Goal: Task Accomplishment & Management: Complete application form

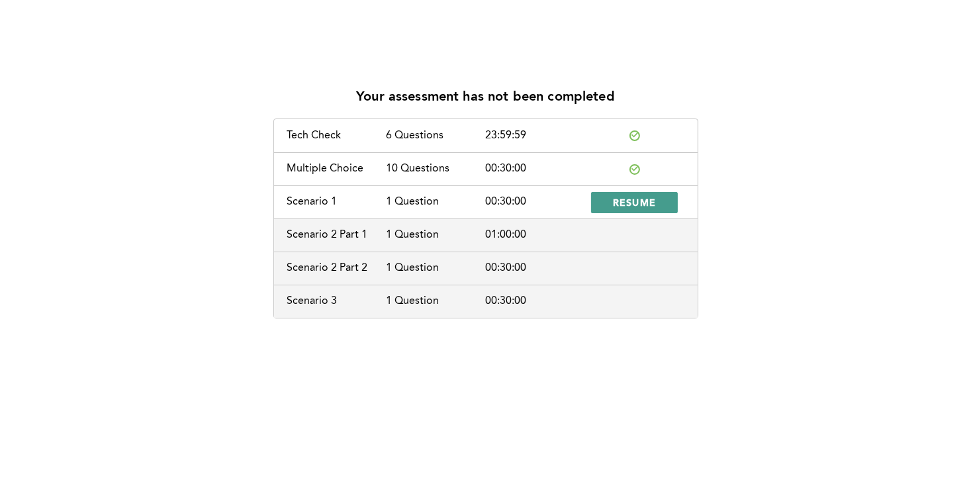
click at [664, 204] on button "RESUME" at bounding box center [634, 202] width 87 height 21
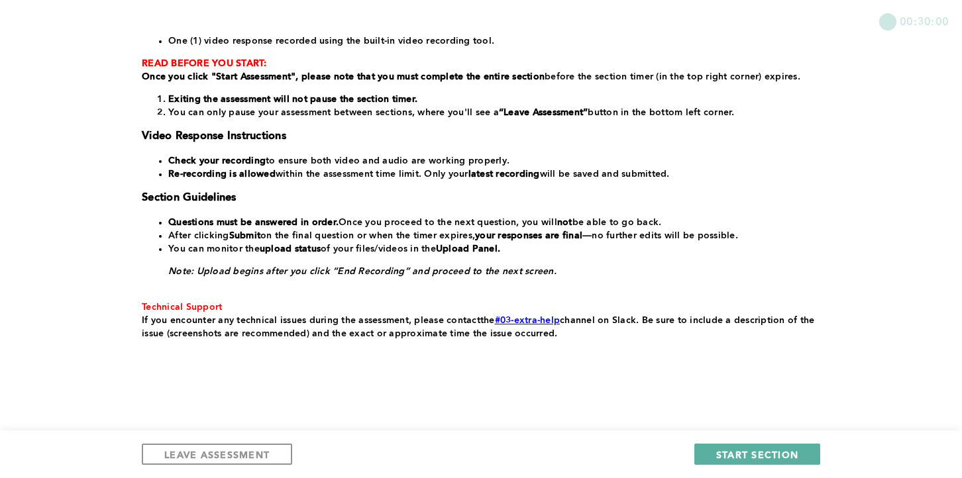
scroll to position [232, 0]
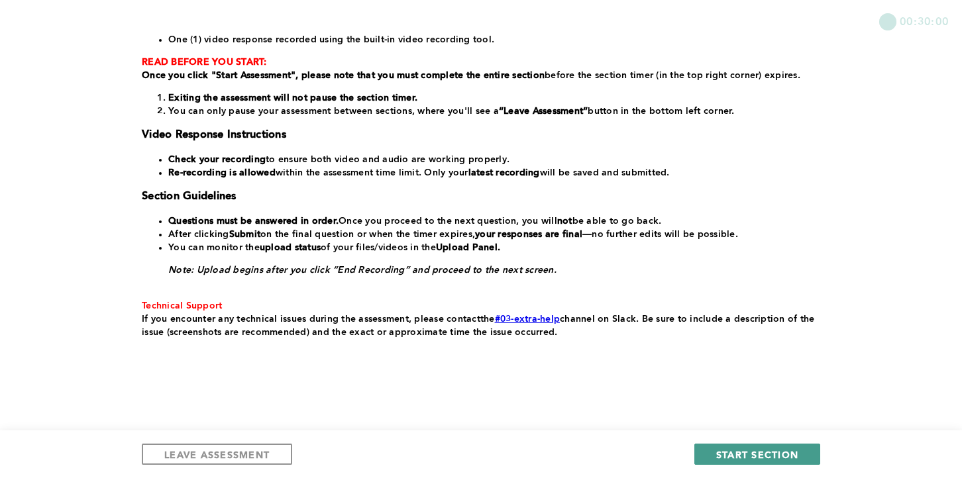
click at [749, 451] on span "START SECTION" at bounding box center [757, 454] width 82 height 13
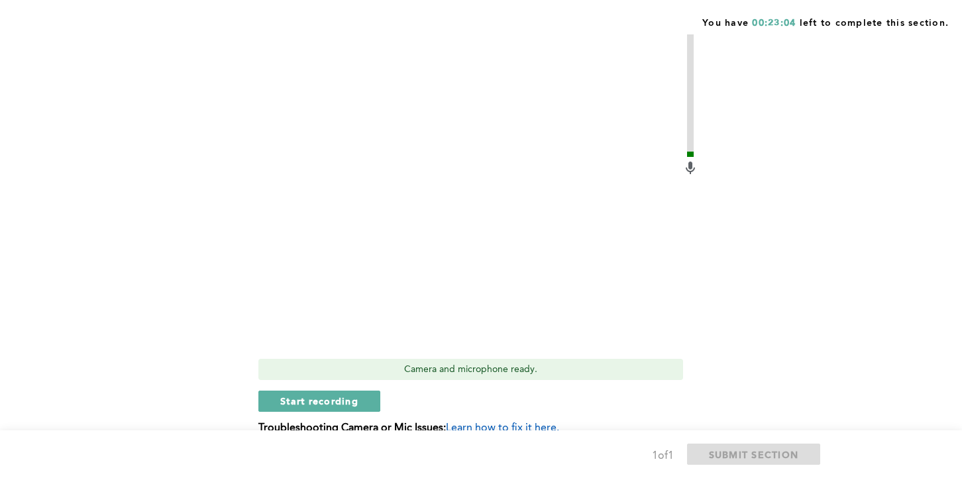
scroll to position [520, 0]
click at [313, 407] on span "Start recording" at bounding box center [319, 402] width 78 height 13
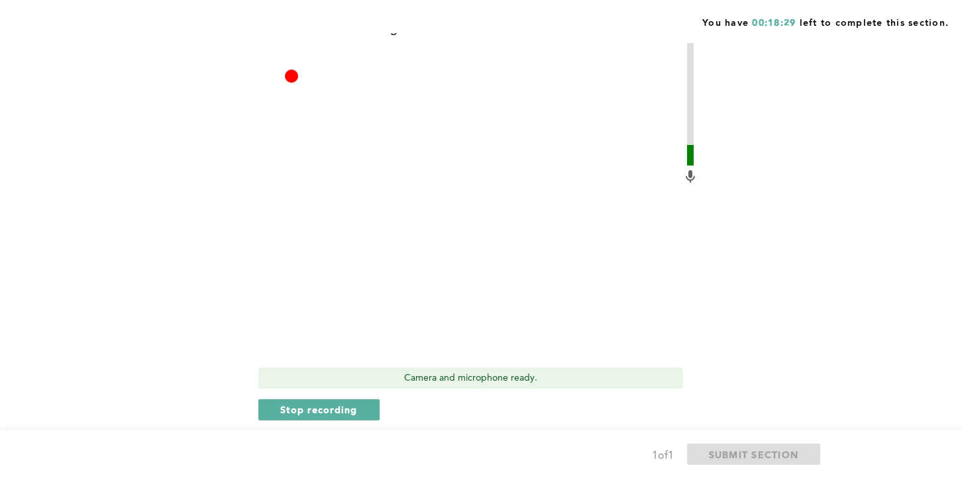
scroll to position [515, 0]
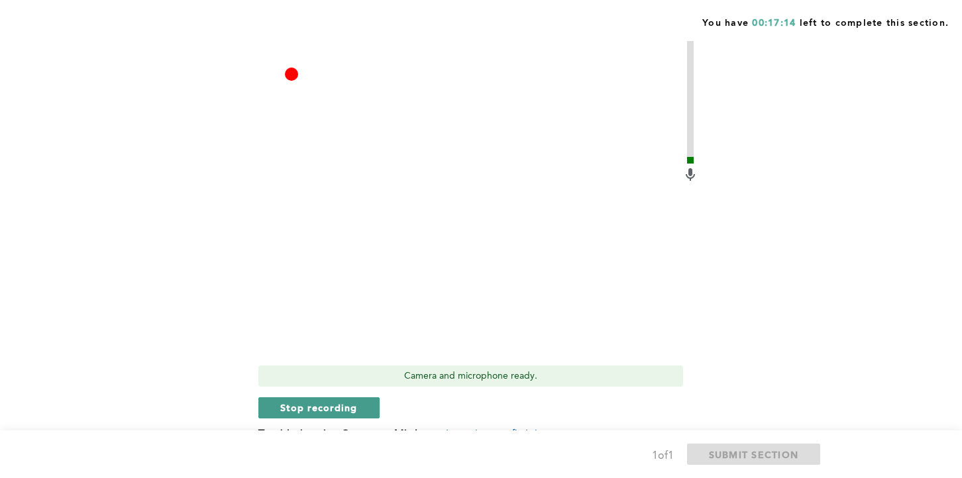
click at [337, 406] on span "Stop recording" at bounding box center [318, 407] width 77 height 13
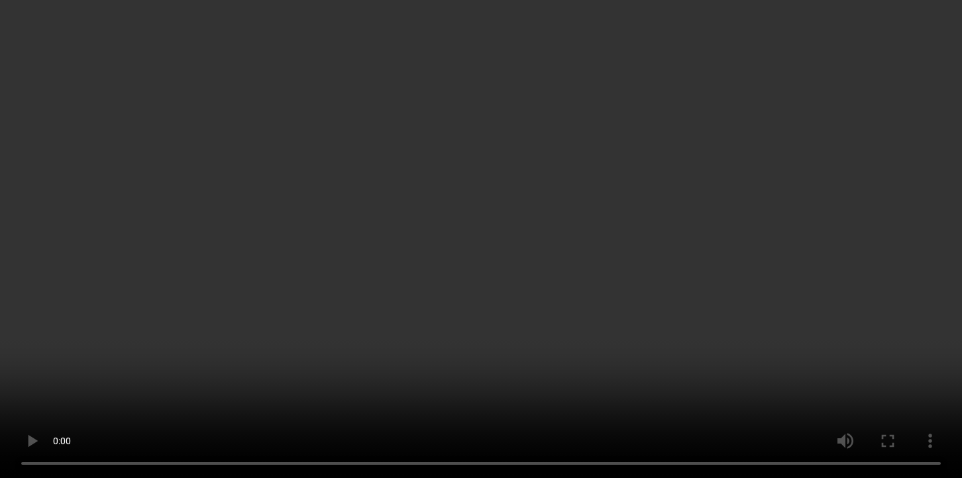
scroll to position [596, 0]
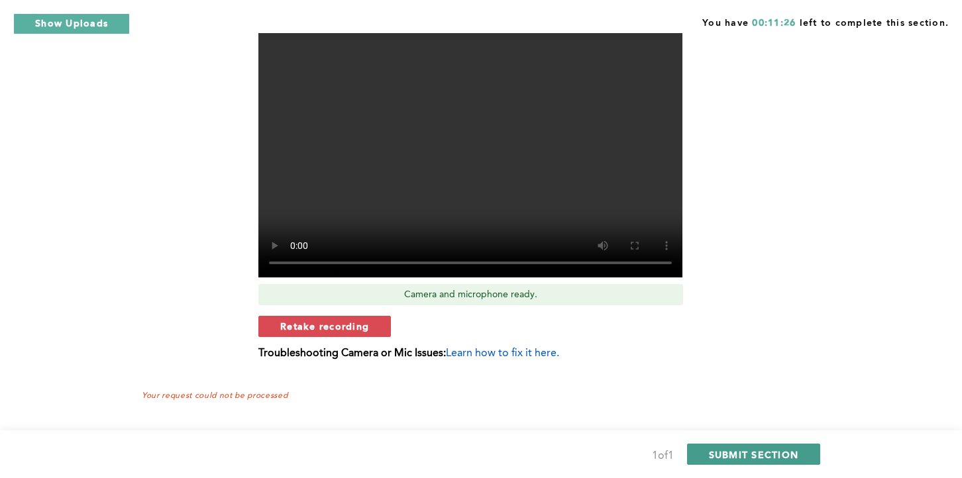
click at [721, 456] on span "SUBMIT SECTION" at bounding box center [754, 454] width 90 height 13
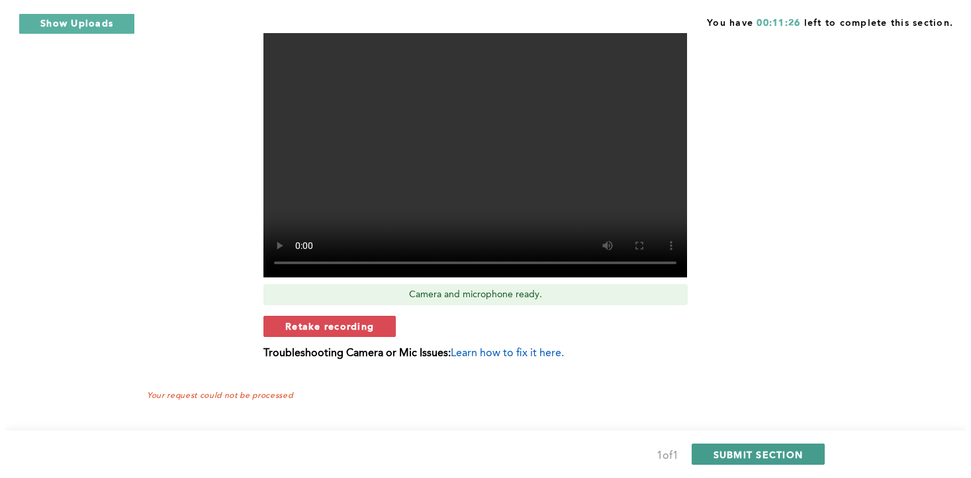
scroll to position [0, 0]
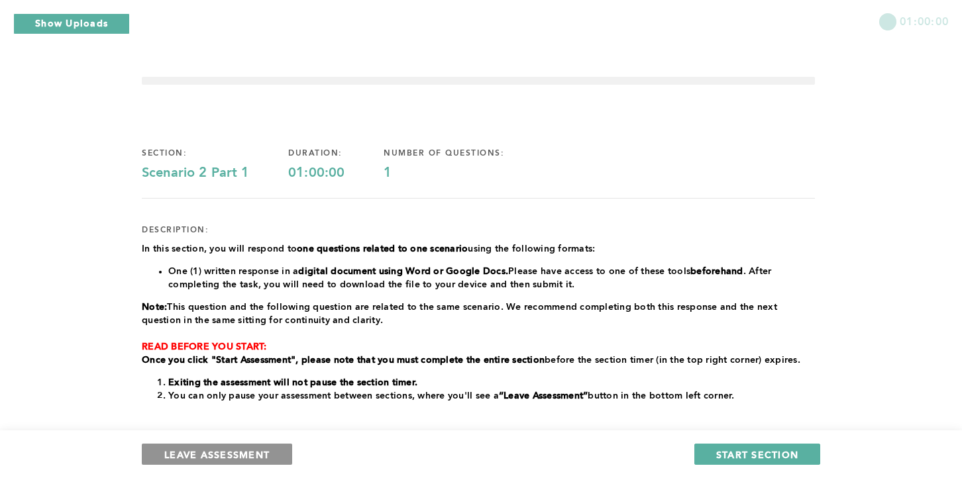
click at [225, 457] on span "LEAVE ASSESSMENT" at bounding box center [216, 454] width 105 height 13
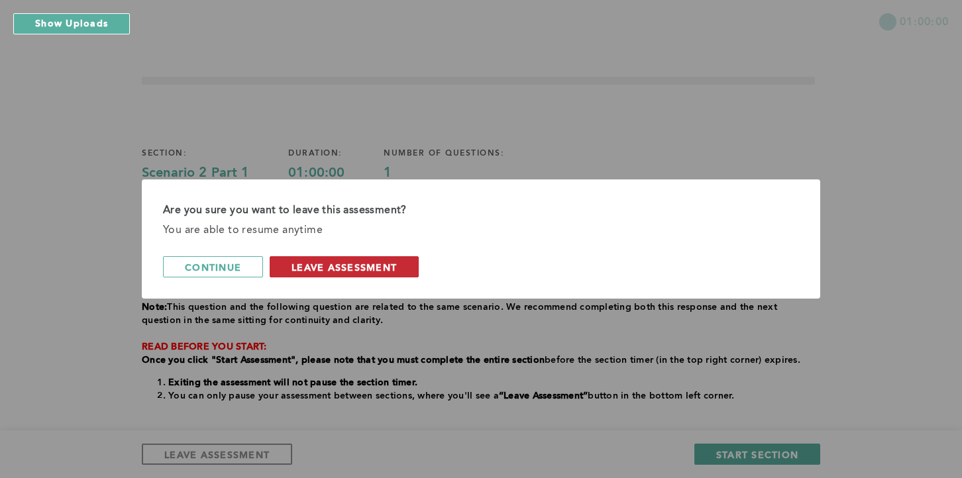
click at [324, 264] on span "leave assessment" at bounding box center [343, 267] width 105 height 13
